Goal: Task Accomplishment & Management: Complete application form

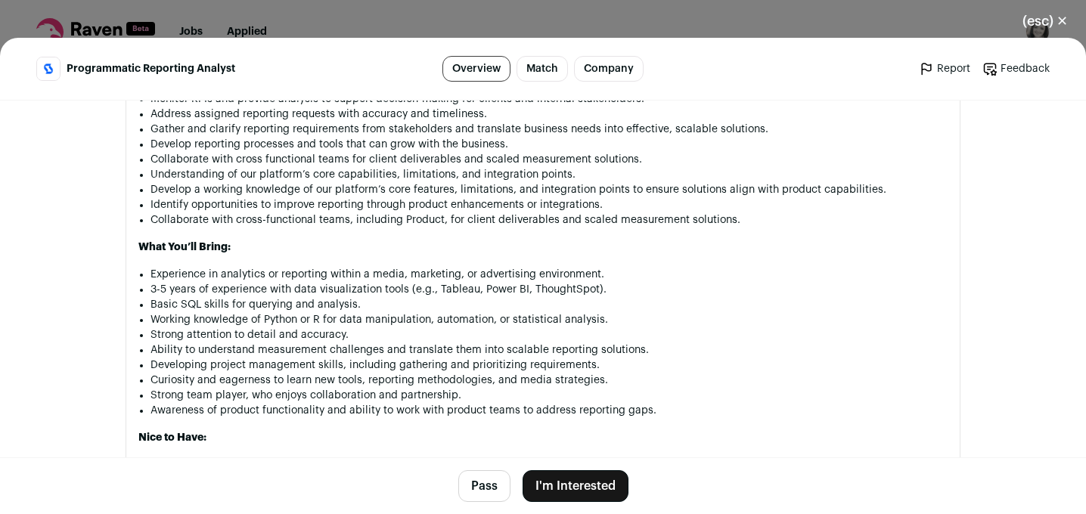
scroll to position [1092, 0]
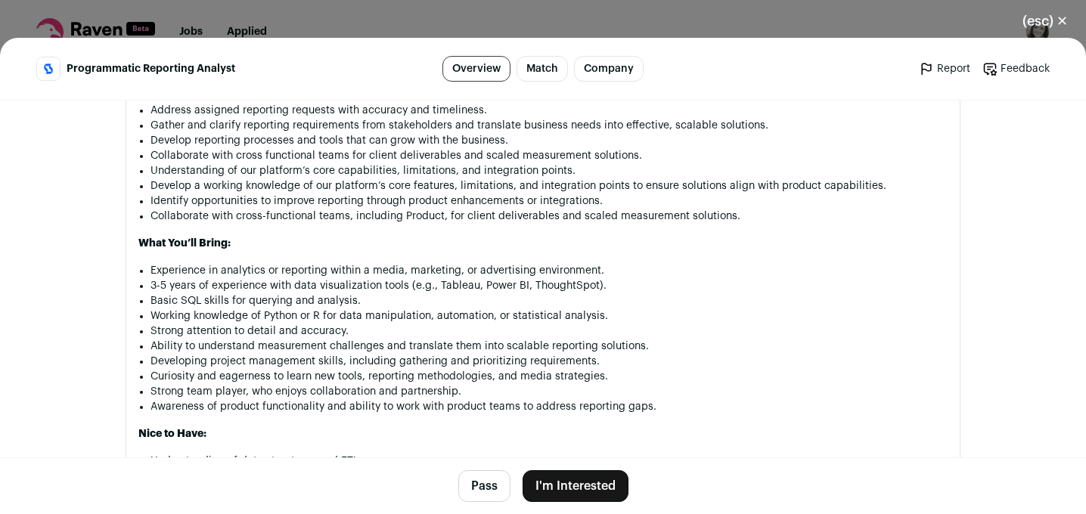
click at [573, 485] on button "I'm Interested" at bounding box center [576, 486] width 106 height 32
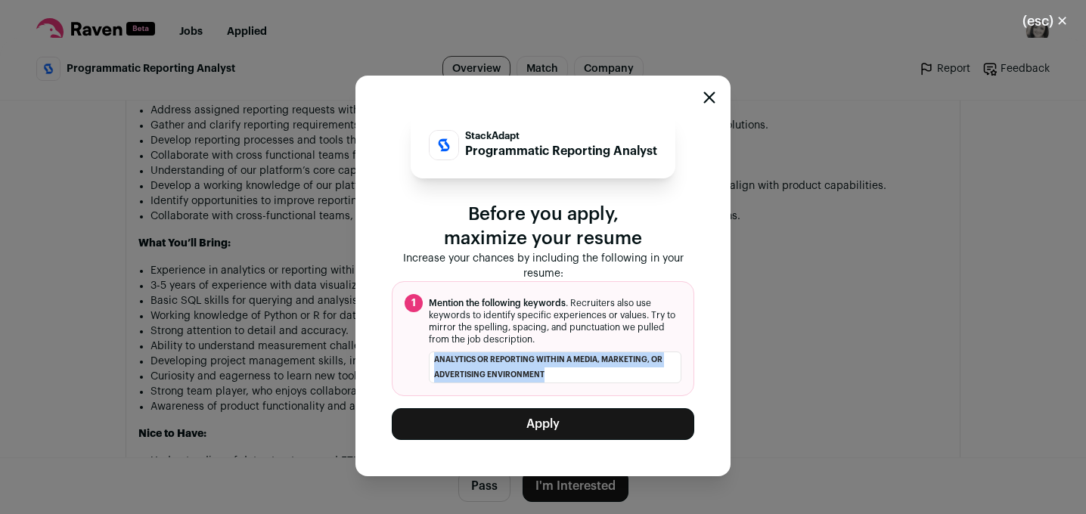
drag, startPoint x: 557, startPoint y: 373, endPoint x: 416, endPoint y: 365, distance: 141.6
click at [417, 365] on li "analytics or reporting within a media, marketing, or advertising environment" at bounding box center [543, 368] width 277 height 32
copy li "analytics or reporting within a media, marketing, or advertising environment"
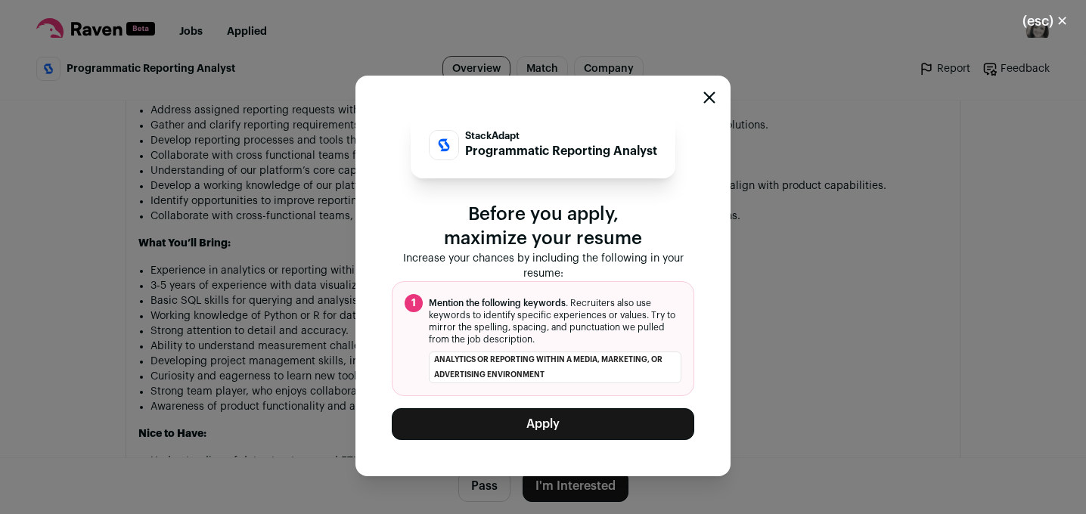
click at [802, 419] on div "StackAdapt Programmatic Reporting Analyst Before you apply, maximize your resum…" at bounding box center [543, 276] width 1086 height 476
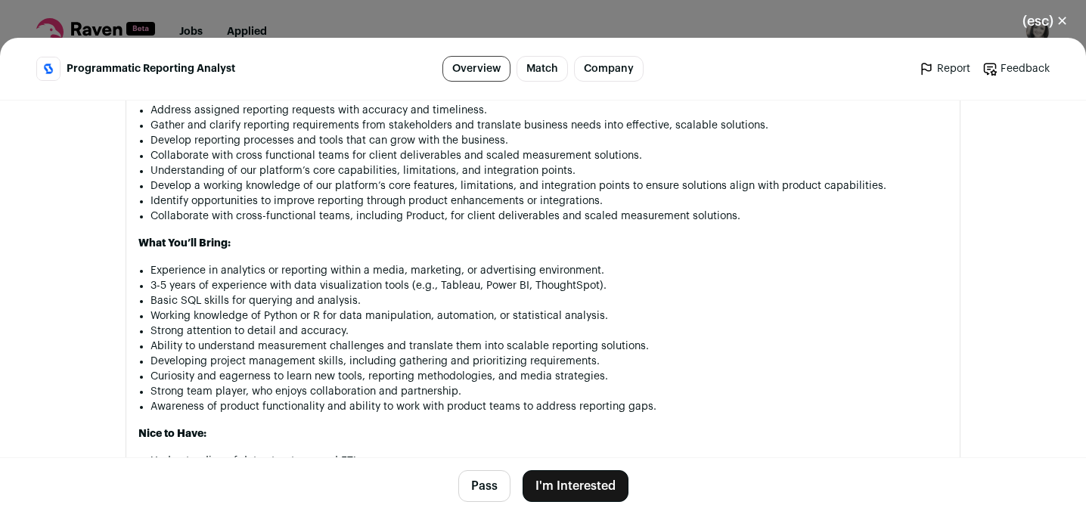
click at [578, 482] on button "I'm Interested" at bounding box center [576, 486] width 106 height 32
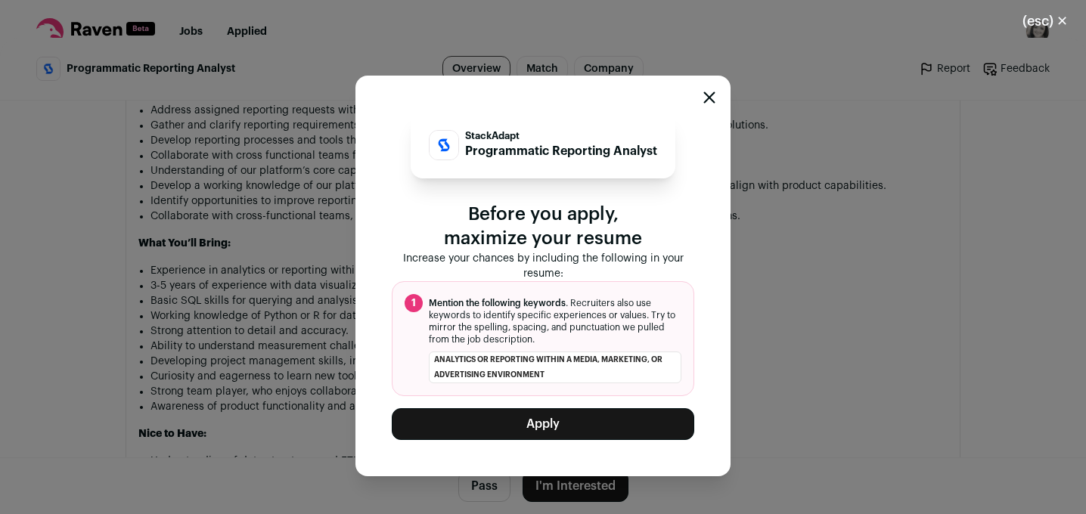
click at [557, 426] on button "Apply" at bounding box center [543, 424] width 303 height 32
